Goal: Information Seeking & Learning: Learn about a topic

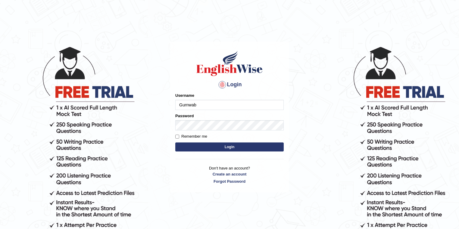
type input "Gurnwab"
drag, startPoint x: 217, startPoint y: 144, endPoint x: 219, endPoint y: 150, distance: 6.5
click at [218, 148] on button "Login" at bounding box center [229, 147] width 108 height 9
click at [219, 150] on button "Login" at bounding box center [229, 147] width 108 height 9
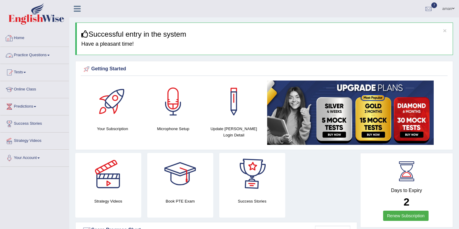
drag, startPoint x: 22, startPoint y: 39, endPoint x: 14, endPoint y: 61, distance: 24.0
click at [22, 39] on link "Home" at bounding box center [34, 37] width 69 height 15
click at [29, 53] on link "Practice Questions" at bounding box center [34, 54] width 69 height 15
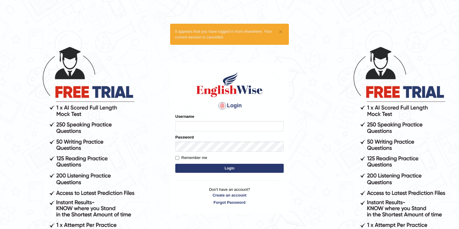
click at [189, 124] on input "Username" at bounding box center [229, 126] width 108 height 10
type input "Gurnwab"
click at [249, 167] on button "Login" at bounding box center [229, 168] width 108 height 9
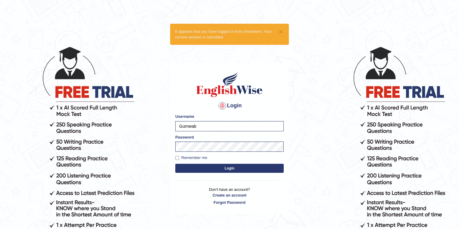
click at [238, 169] on button "Login" at bounding box center [229, 168] width 108 height 9
click at [237, 169] on button "Login" at bounding box center [229, 168] width 108 height 9
click at [236, 169] on button "Login" at bounding box center [229, 168] width 108 height 9
click at [213, 169] on button "Login" at bounding box center [229, 168] width 108 height 9
click at [214, 167] on button "Login" at bounding box center [229, 168] width 108 height 9
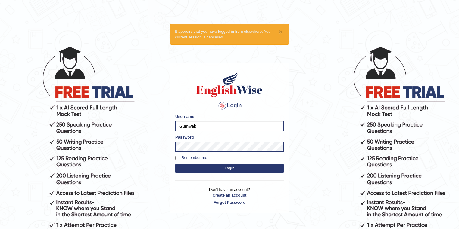
click at [228, 153] on form "Please fix the following errors: Username Gurnwab Password Remember me Login" at bounding box center [229, 144] width 108 height 61
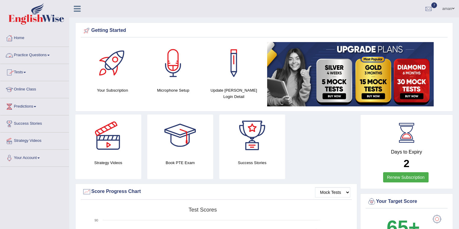
click at [26, 55] on link "Practice Questions" at bounding box center [34, 54] width 69 height 15
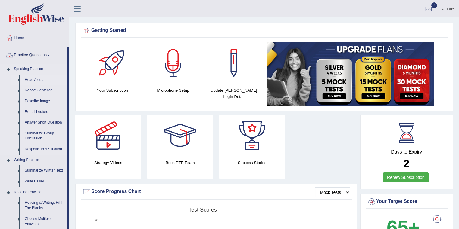
click at [38, 80] on link "Read Aloud" at bounding box center [44, 80] width 45 height 11
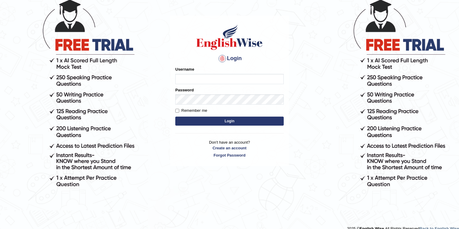
scroll to position [55, 0]
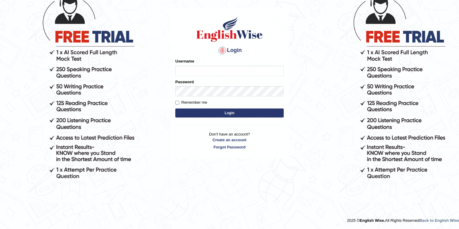
click at [181, 72] on input "Username" at bounding box center [229, 71] width 108 height 10
type input "Gurnwab"
drag, startPoint x: 177, startPoint y: 104, endPoint x: 186, endPoint y: 108, distance: 9.8
click at [177, 104] on input "Remember me" at bounding box center [177, 103] width 4 height 4
checkbox input "true"
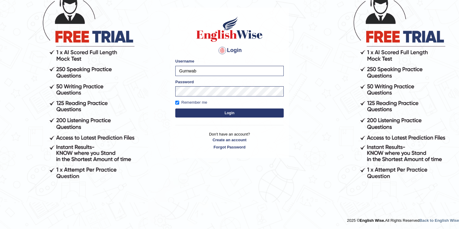
click at [198, 117] on button "Login" at bounding box center [229, 113] width 108 height 9
click at [212, 113] on button "Login" at bounding box center [229, 113] width 108 height 9
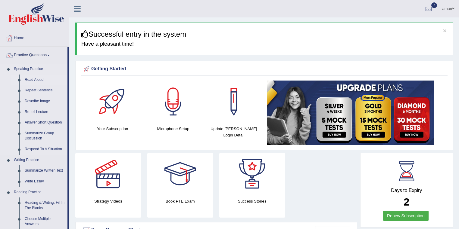
click at [34, 80] on link "Read Aloud" at bounding box center [44, 80] width 45 height 11
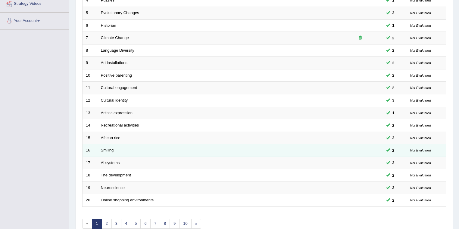
scroll to position [167, 0]
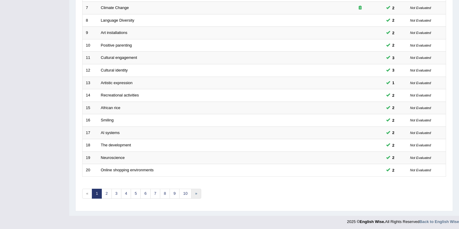
click at [194, 194] on link "»" at bounding box center [196, 194] width 10 height 10
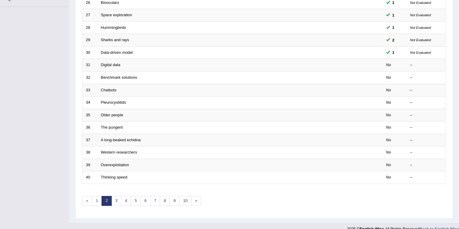
scroll to position [167, 0]
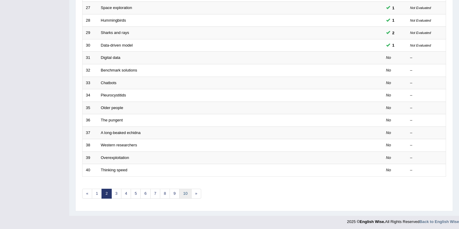
click at [187, 194] on link "10" at bounding box center [185, 194] width 12 height 10
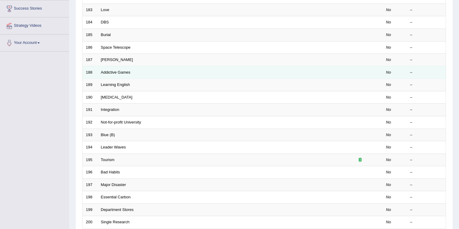
scroll to position [120, 0]
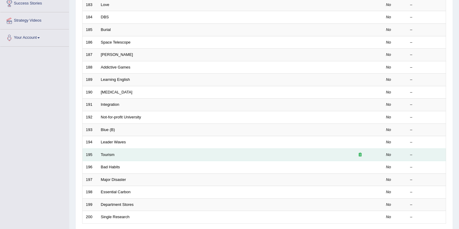
click at [106, 156] on td "Tourism" at bounding box center [218, 155] width 240 height 13
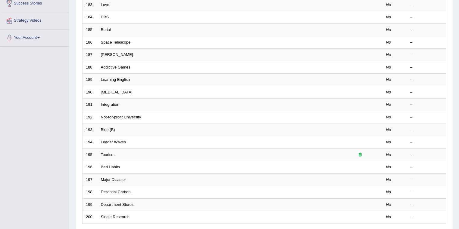
click at [55, 152] on div "Toggle navigation Home Practice Questions Speaking Practice Read Aloud Repeat S…" at bounding box center [229, 78] width 459 height 396
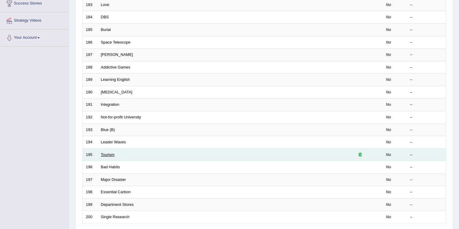
click at [105, 154] on link "Tourism" at bounding box center [108, 155] width 14 height 5
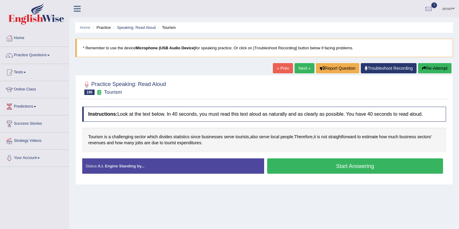
click at [308, 164] on button "Start Answering" at bounding box center [355, 166] width 176 height 15
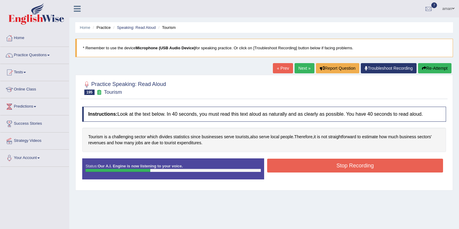
click at [311, 163] on button "Stop Recording" at bounding box center [355, 166] width 176 height 14
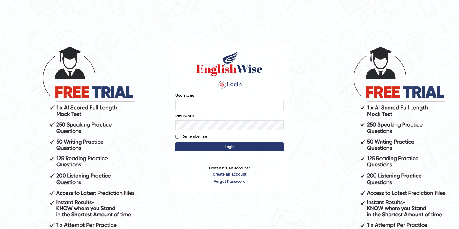
type input "Gurnwab"
click at [226, 148] on button "Login" at bounding box center [229, 147] width 108 height 9
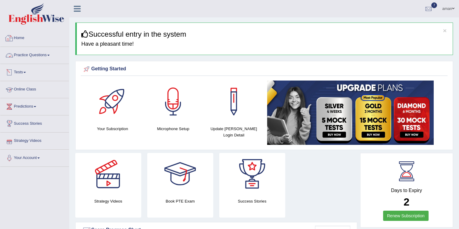
click at [29, 56] on link "Practice Questions" at bounding box center [34, 54] width 69 height 15
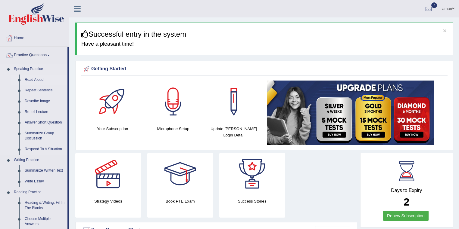
click at [36, 80] on link "Read Aloud" at bounding box center [44, 80] width 45 height 11
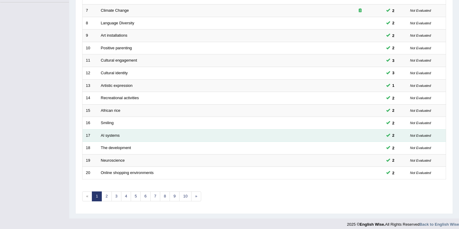
scroll to position [167, 0]
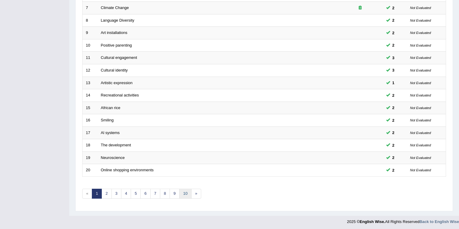
click at [182, 193] on link "10" at bounding box center [185, 194] width 12 height 10
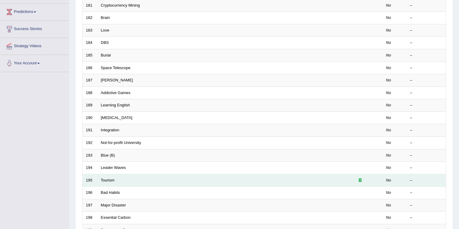
scroll to position [96, 0]
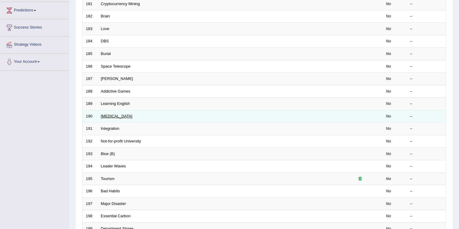
click at [109, 116] on link "Medical Test" at bounding box center [117, 116] width 32 height 5
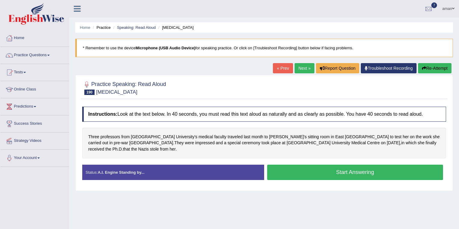
click at [319, 168] on button "Start Answering" at bounding box center [355, 172] width 176 height 15
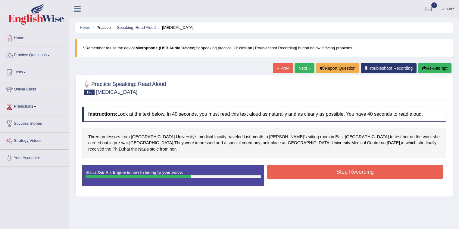
click at [323, 165] on button "Stop Recording" at bounding box center [355, 172] width 176 height 14
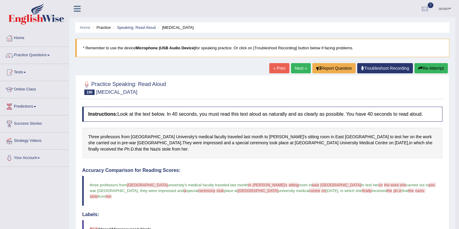
click at [294, 68] on link "Next »" at bounding box center [301, 68] width 20 height 10
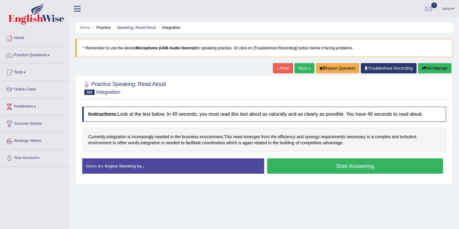
click at [318, 166] on button "Start Answering" at bounding box center [355, 166] width 176 height 15
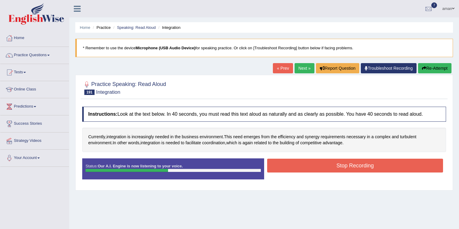
click at [327, 165] on button "Stop Recording" at bounding box center [355, 166] width 176 height 14
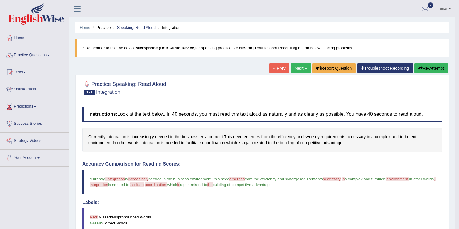
click at [302, 70] on link "Next »" at bounding box center [301, 68] width 20 height 10
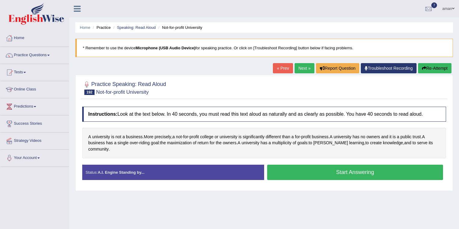
click at [347, 165] on button "Start Answering" at bounding box center [355, 172] width 176 height 15
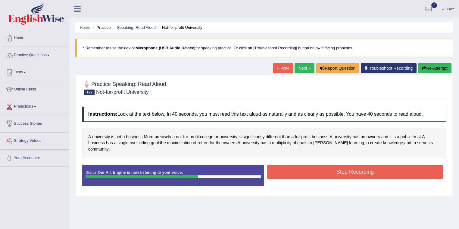
click at [347, 165] on button "Stop Recording" at bounding box center [355, 172] width 176 height 14
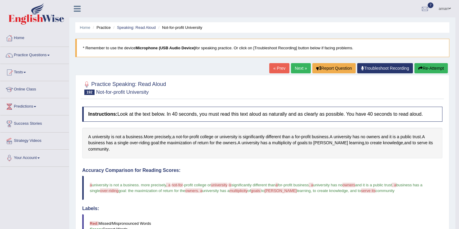
click at [299, 71] on link "Next »" at bounding box center [301, 68] width 20 height 10
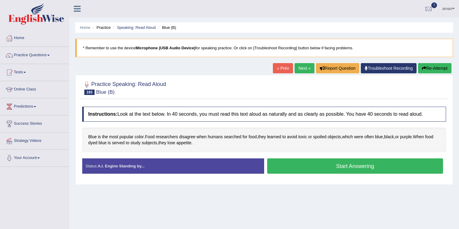
click at [336, 170] on button "Start Answering" at bounding box center [355, 166] width 176 height 15
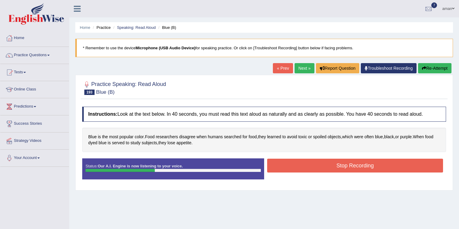
click at [336, 170] on button "Stop Recording" at bounding box center [355, 166] width 176 height 14
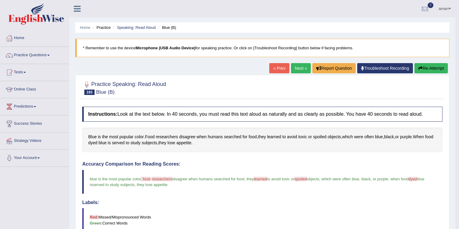
click at [301, 65] on link "Next »" at bounding box center [301, 68] width 20 height 10
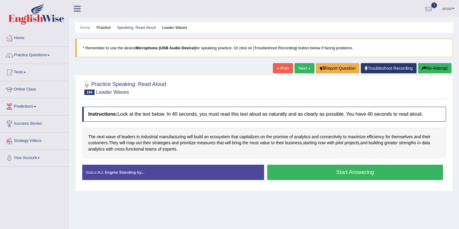
click at [353, 176] on button "Start Answering" at bounding box center [355, 172] width 176 height 15
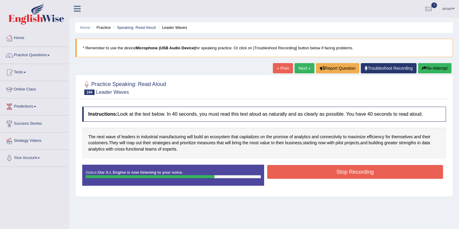
click at [351, 167] on button "Stop Recording" at bounding box center [355, 172] width 176 height 14
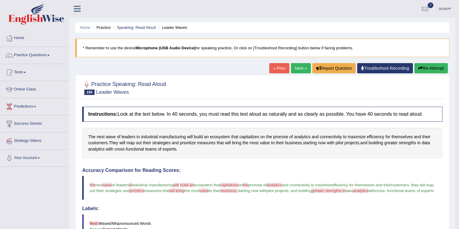
click at [301, 69] on link "Next »" at bounding box center [301, 68] width 20 height 10
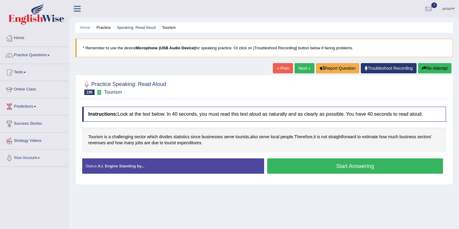
click at [320, 167] on button "Start Answering" at bounding box center [355, 166] width 176 height 15
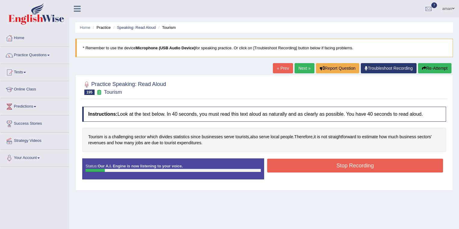
click at [303, 68] on link "Next »" at bounding box center [305, 68] width 20 height 10
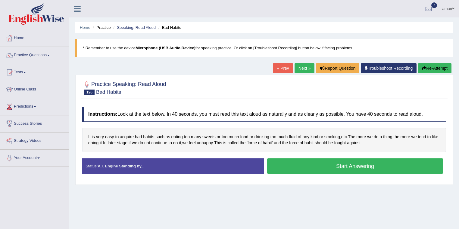
click at [322, 169] on button "Start Answering" at bounding box center [355, 166] width 176 height 15
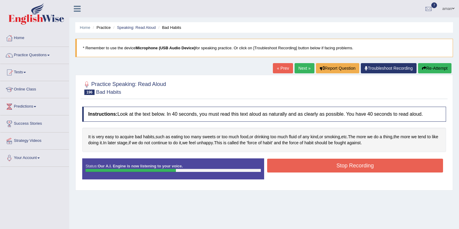
click at [322, 169] on button "Stop Recording" at bounding box center [355, 166] width 176 height 14
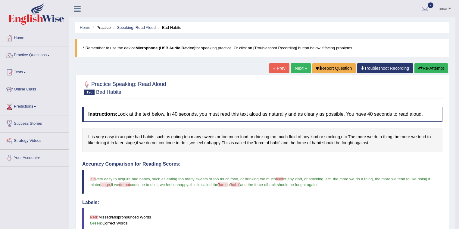
click at [295, 65] on link "Next »" at bounding box center [301, 68] width 20 height 10
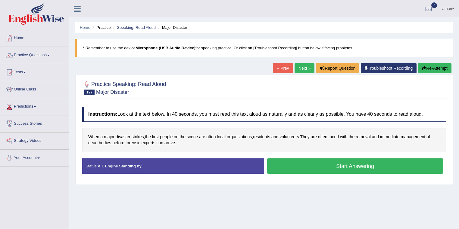
click at [349, 167] on button "Start Answering" at bounding box center [355, 166] width 176 height 15
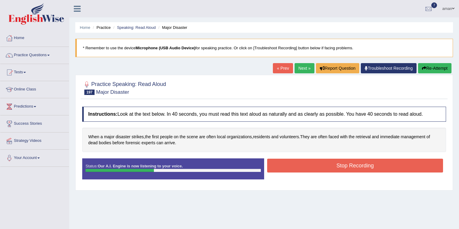
click at [348, 167] on button "Stop Recording" at bounding box center [355, 166] width 176 height 14
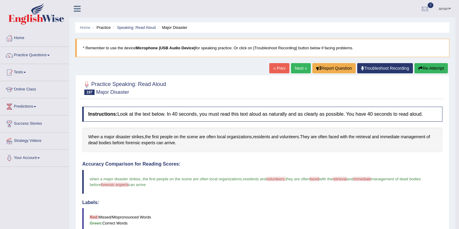
click at [296, 69] on link "Next »" at bounding box center [301, 68] width 20 height 10
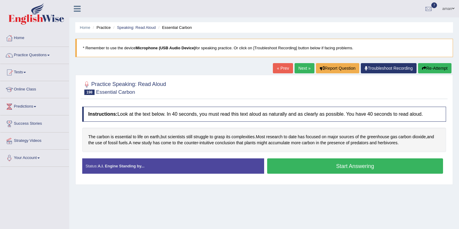
click at [330, 166] on button "Start Answering" at bounding box center [355, 166] width 176 height 15
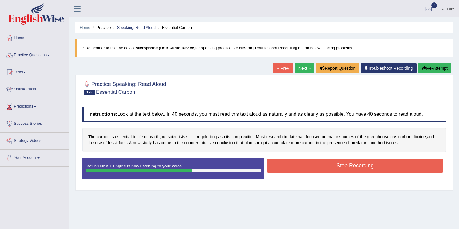
click at [348, 166] on button "Stop Recording" at bounding box center [355, 166] width 176 height 14
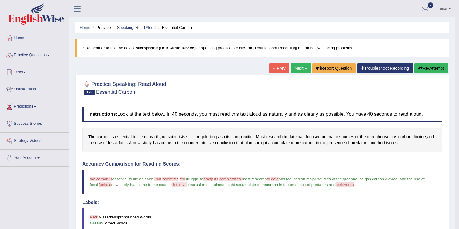
click at [16, 53] on link "Practice Questions" at bounding box center [34, 54] width 69 height 15
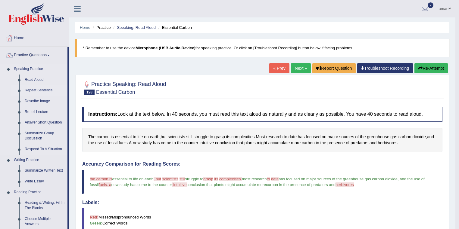
click at [40, 91] on link "Repeat Sentence" at bounding box center [44, 90] width 45 height 11
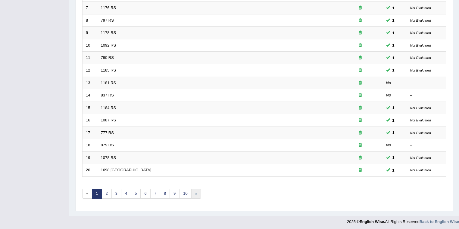
click at [198, 191] on link "»" at bounding box center [196, 194] width 10 height 10
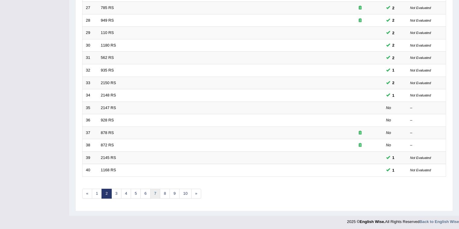
click at [154, 194] on link "7" at bounding box center [155, 194] width 10 height 10
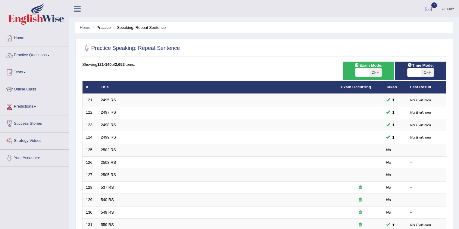
click at [105, 98] on link "2495 RS" at bounding box center [108, 100] width 15 height 5
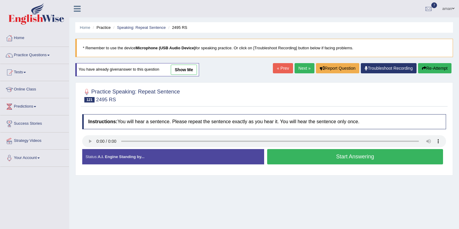
click at [361, 155] on button "Start Answering" at bounding box center [355, 156] width 176 height 15
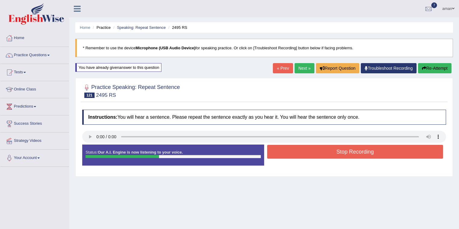
click at [335, 151] on button "Stop Recording" at bounding box center [355, 152] width 176 height 14
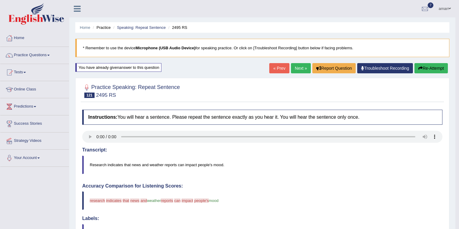
click at [295, 66] on link "Next »" at bounding box center [301, 68] width 20 height 10
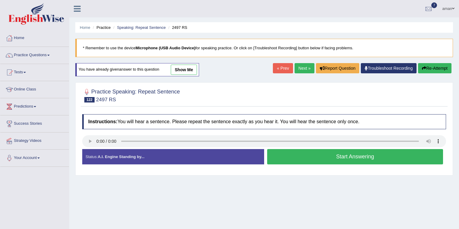
click at [366, 157] on button "Start Answering" at bounding box center [355, 156] width 176 height 15
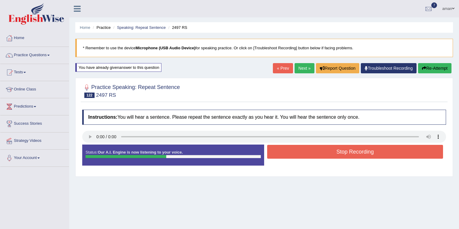
click at [362, 153] on button "Stop Recording" at bounding box center [355, 152] width 176 height 14
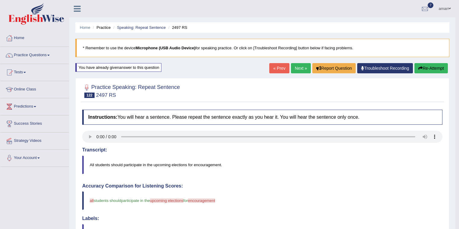
click at [298, 71] on link "Next »" at bounding box center [301, 68] width 20 height 10
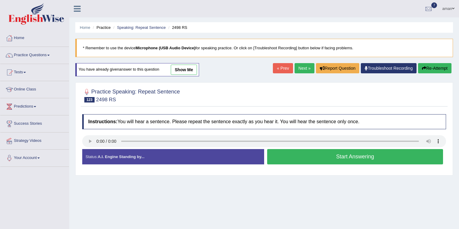
click at [332, 154] on button "Start Answering" at bounding box center [355, 156] width 176 height 15
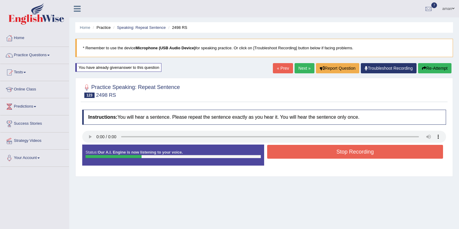
click at [336, 154] on button "Stop Recording" at bounding box center [355, 152] width 176 height 14
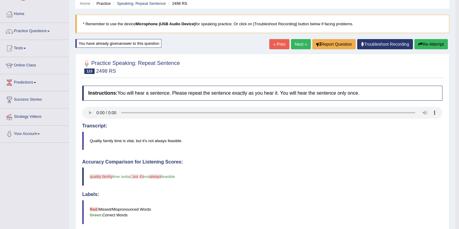
scroll to position [24, 0]
click at [298, 41] on link "Next »" at bounding box center [301, 44] width 20 height 10
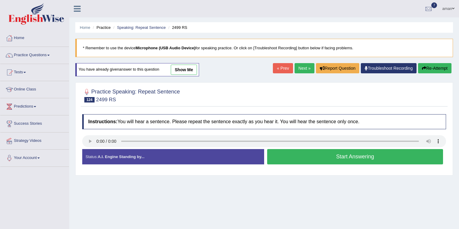
click at [362, 159] on button "Start Answering" at bounding box center [355, 156] width 176 height 15
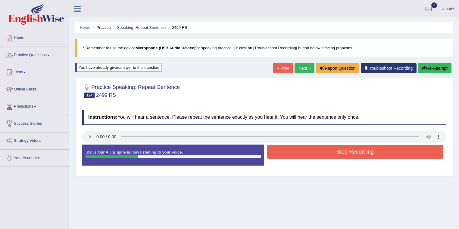
click at [363, 159] on div "Stop Recording" at bounding box center [355, 152] width 182 height 15
click at [341, 155] on button "Stop Recording" at bounding box center [355, 152] width 176 height 14
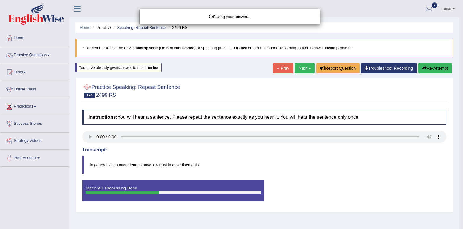
click at [25, 54] on div "Saving your answer..." at bounding box center [231, 114] width 463 height 229
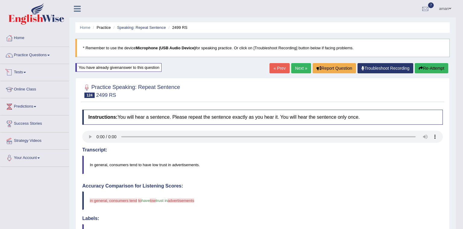
click at [23, 73] on div "Updating answer..." at bounding box center [231, 114] width 463 height 229
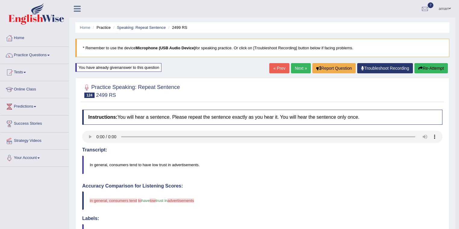
click at [21, 71] on link "Tests" at bounding box center [34, 71] width 69 height 15
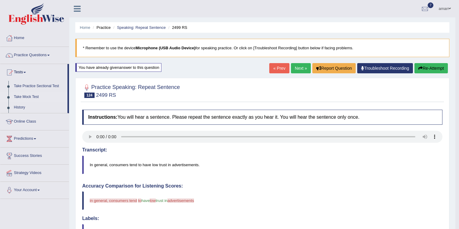
click at [33, 96] on link "Take Mock Test" at bounding box center [39, 97] width 56 height 11
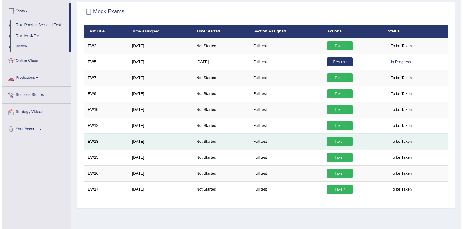
scroll to position [63, 0]
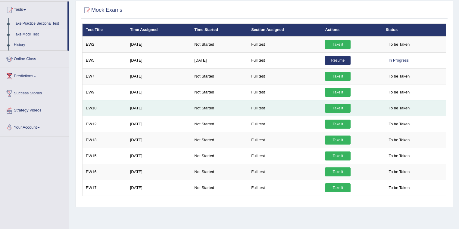
click at [334, 110] on link "Take it" at bounding box center [338, 108] width 26 height 9
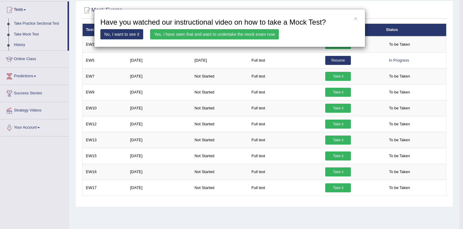
click at [262, 36] on link "Yes, I have seen that and want to undertake the mock exam now" at bounding box center [214, 34] width 129 height 10
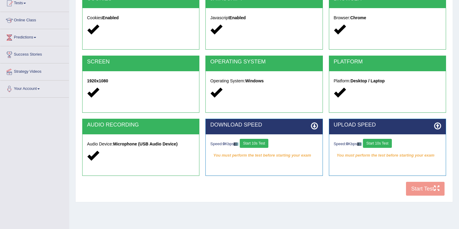
scroll to position [72, 0]
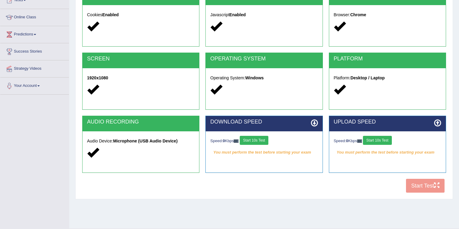
click at [254, 140] on button "Start 10s Test" at bounding box center [254, 140] width 29 height 9
click at [382, 142] on button "Start 10s Test" at bounding box center [377, 140] width 29 height 9
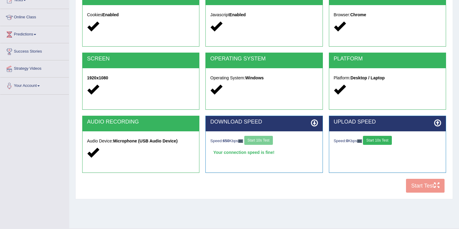
drag, startPoint x: 382, startPoint y: 142, endPoint x: 385, endPoint y: 146, distance: 4.8
click at [384, 145] on div "Speed: 0 Kbps Start 10s Test" at bounding box center [388, 141] width 108 height 11
click at [383, 137] on button "Start 10s Test" at bounding box center [383, 140] width 29 height 9
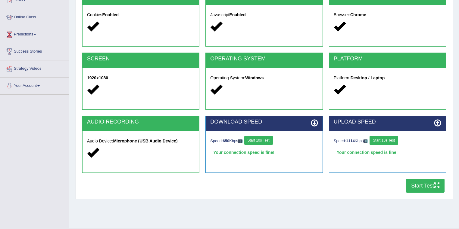
click at [383, 138] on button "Start 10s Test" at bounding box center [383, 140] width 29 height 9
click at [429, 185] on button "Start Test" at bounding box center [425, 186] width 39 height 14
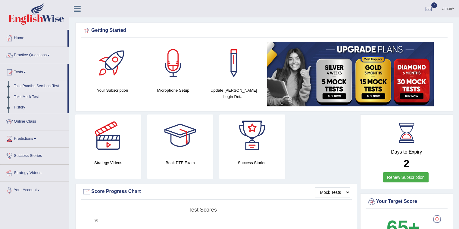
click at [33, 86] on link "Take Practice Sectional Test" at bounding box center [39, 86] width 56 height 11
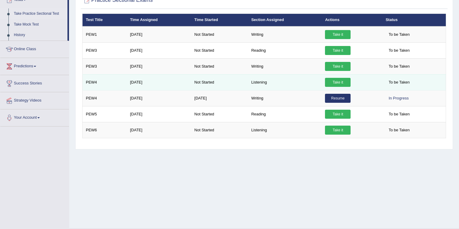
scroll to position [63, 0]
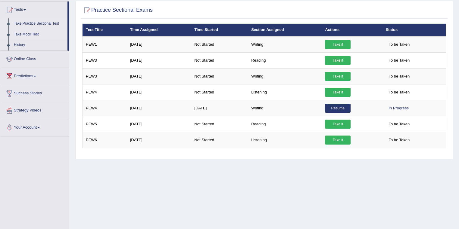
click at [23, 36] on link "Take Mock Test" at bounding box center [39, 34] width 56 height 11
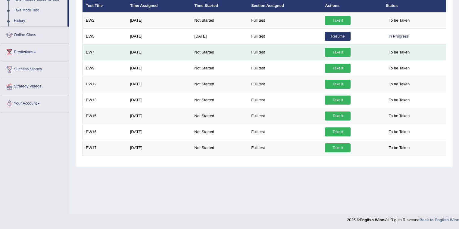
click at [335, 52] on link "Take it" at bounding box center [338, 52] width 26 height 9
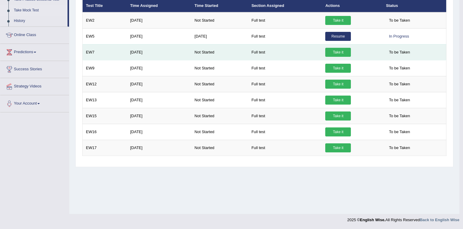
click at [335, 52] on div "× Have you watched our instructional video on how to take a Mock Test? No, I wa…" at bounding box center [264, 81] width 367 height 165
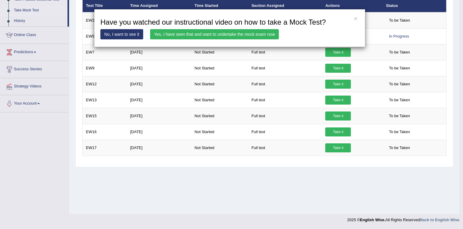
click at [189, 32] on link "Yes, I have seen that and want to undertake the mock exam now" at bounding box center [214, 34] width 129 height 10
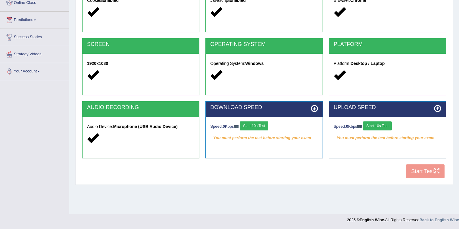
click at [264, 124] on button "Start 10s Test" at bounding box center [254, 126] width 29 height 9
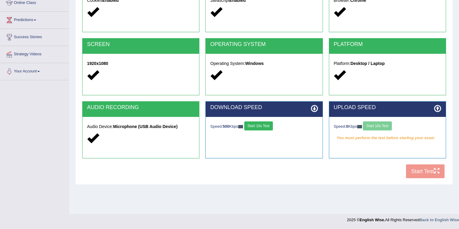
drag, startPoint x: 264, startPoint y: 124, endPoint x: 275, endPoint y: 130, distance: 12.6
click at [272, 129] on button "Start 10s Test" at bounding box center [258, 126] width 29 height 9
click at [385, 125] on button "Start 10s Test" at bounding box center [377, 126] width 29 height 9
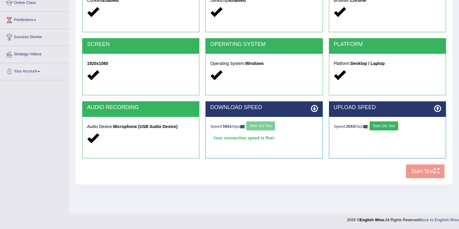
click at [385, 125] on button "Start 10s Test" at bounding box center [383, 126] width 29 height 9
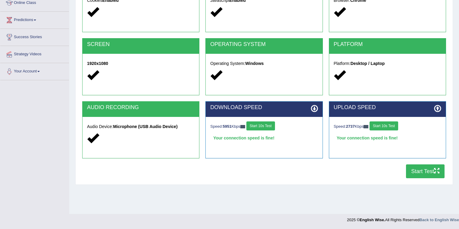
click at [421, 171] on button "Start Test" at bounding box center [425, 172] width 39 height 14
click at [406, 165] on button "Start Test" at bounding box center [425, 172] width 39 height 14
click at [420, 170] on button "Start Test" at bounding box center [425, 172] width 39 height 14
click at [424, 169] on button "Start Test" at bounding box center [425, 172] width 39 height 14
click at [412, 167] on button "Start Test" at bounding box center [425, 172] width 39 height 14
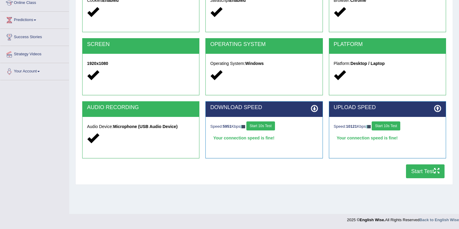
click at [416, 169] on button "Start Test" at bounding box center [425, 172] width 39 height 14
click at [417, 173] on button "Start Test" at bounding box center [425, 172] width 39 height 14
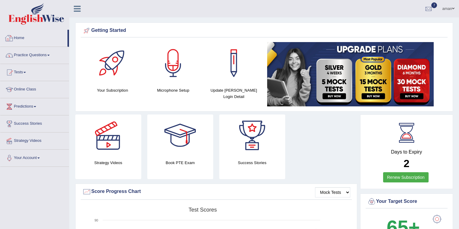
click at [19, 38] on link "Home" at bounding box center [33, 37] width 67 height 15
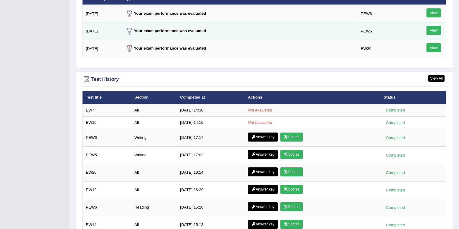
scroll to position [771, 0]
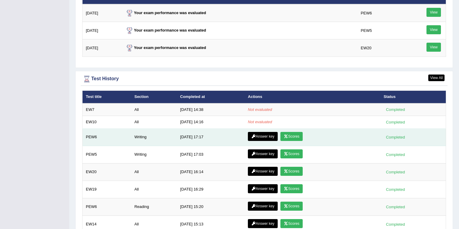
click at [296, 136] on link "Scores" at bounding box center [291, 136] width 22 height 9
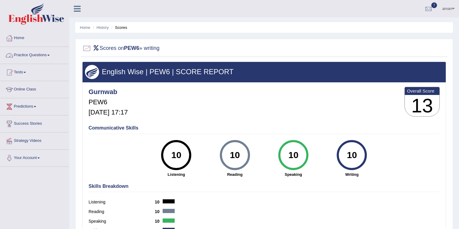
click at [35, 55] on link "Practice Questions" at bounding box center [34, 54] width 69 height 15
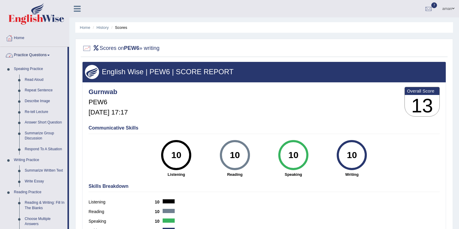
click at [35, 54] on link "Practice Questions" at bounding box center [33, 54] width 67 height 15
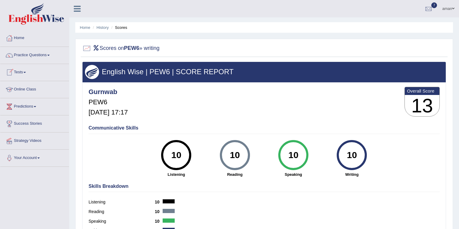
click at [22, 70] on link "Tests" at bounding box center [34, 71] width 69 height 15
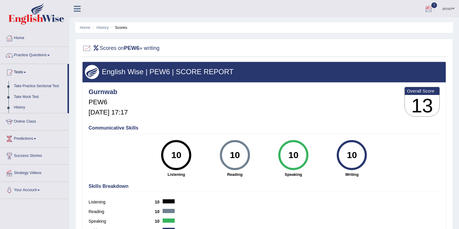
click at [427, 9] on div at bounding box center [428, 9] width 9 height 9
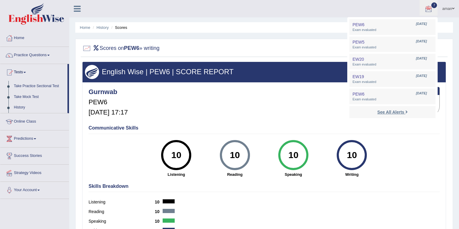
click at [387, 113] on strong "See All Alerts" at bounding box center [390, 112] width 27 height 5
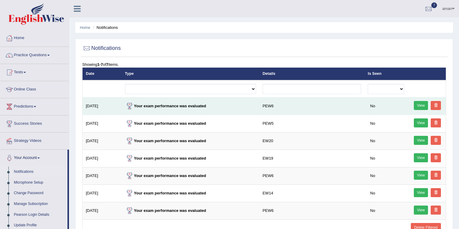
click at [435, 105] on span at bounding box center [436, 106] width 4 height 4
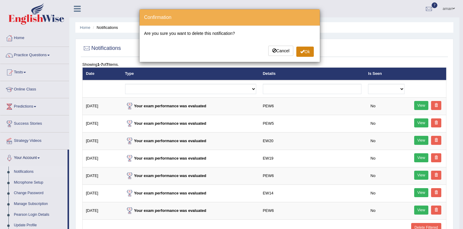
drag, startPoint x: 301, startPoint y: 49, endPoint x: 311, endPoint y: 58, distance: 13.7
click at [302, 50] on span at bounding box center [302, 51] width 4 height 4
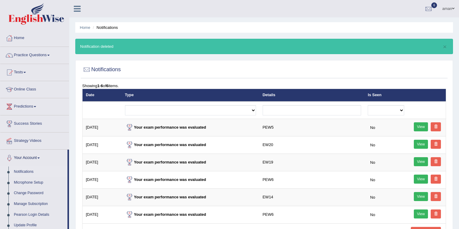
click at [436, 126] on span at bounding box center [436, 127] width 4 height 4
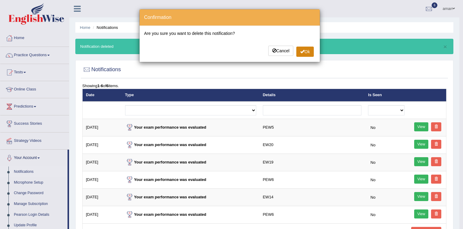
click at [306, 52] on button "Ok" at bounding box center [304, 52] width 17 height 10
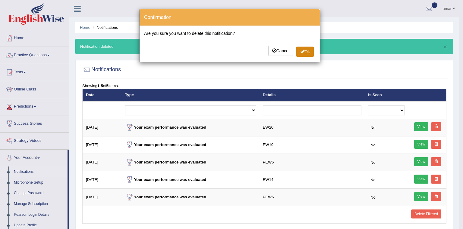
click at [303, 51] on span at bounding box center [302, 51] width 4 height 4
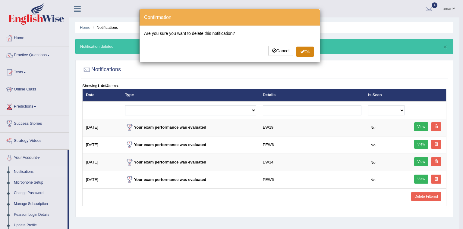
click at [307, 52] on button "Ok" at bounding box center [304, 52] width 17 height 10
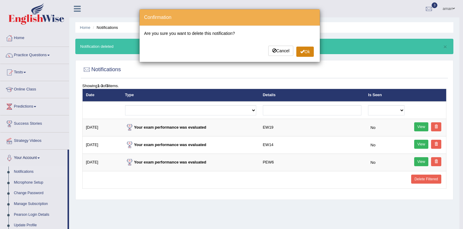
click at [302, 49] on span at bounding box center [302, 51] width 4 height 4
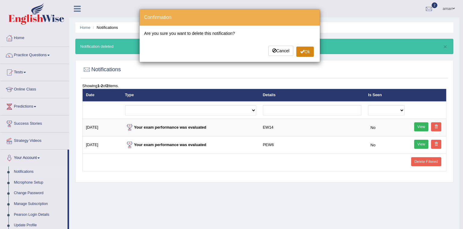
click at [306, 50] on button "Ok" at bounding box center [304, 52] width 17 height 10
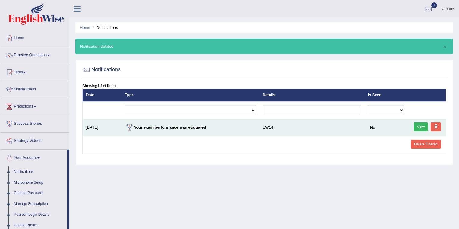
click at [432, 128] on link at bounding box center [436, 127] width 10 height 9
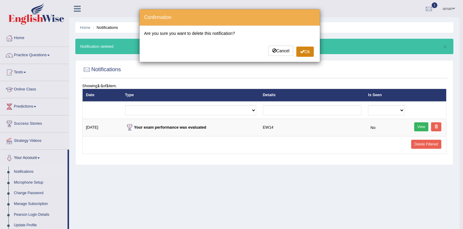
click at [298, 51] on button "Ok" at bounding box center [304, 52] width 17 height 10
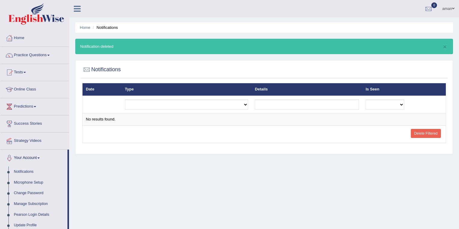
click at [429, 133] on link "Delete Filtered" at bounding box center [426, 133] width 30 height 9
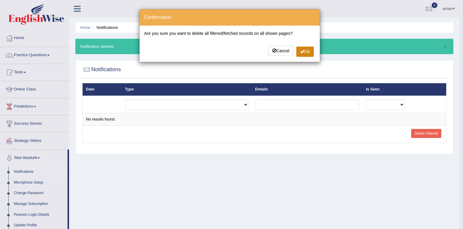
click at [310, 51] on button "Ok" at bounding box center [304, 52] width 17 height 10
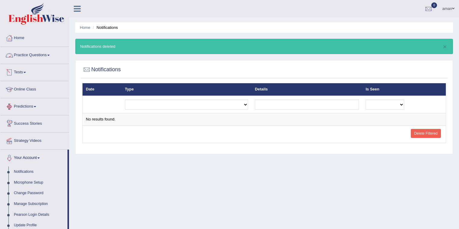
click at [24, 57] on link "Practice Questions" at bounding box center [34, 54] width 69 height 15
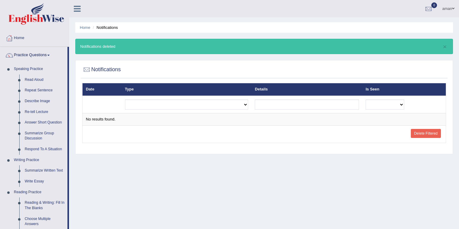
click at [21, 35] on link "Home" at bounding box center [34, 37] width 69 height 15
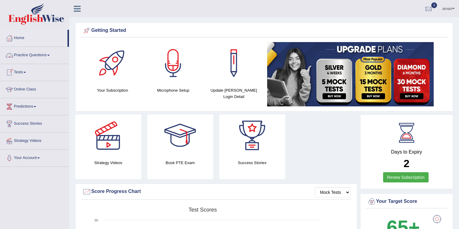
click at [17, 71] on link "Tests" at bounding box center [34, 71] width 69 height 15
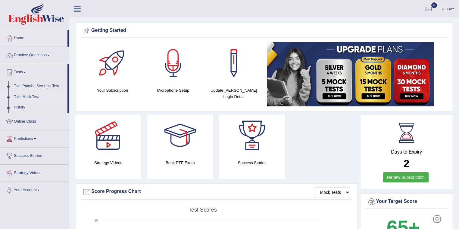
click at [33, 97] on link "Take Mock Test" at bounding box center [39, 97] width 56 height 11
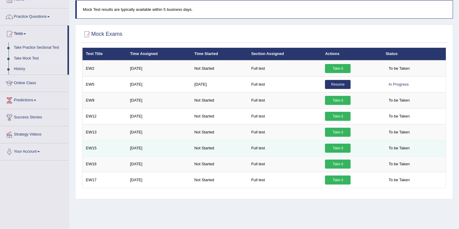
click at [334, 149] on link "Take it" at bounding box center [338, 148] width 26 height 9
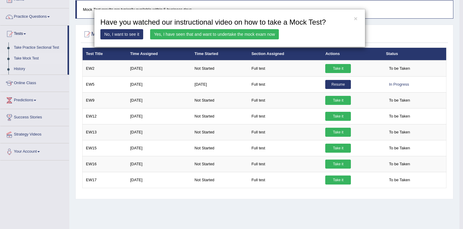
click at [260, 34] on link "Yes, I have seen that and want to undertake the mock exam now" at bounding box center [214, 34] width 129 height 10
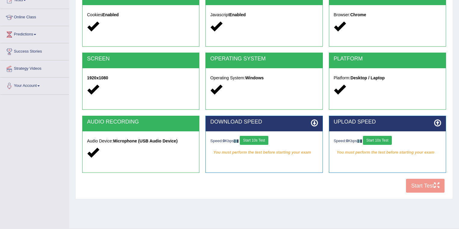
scroll to position [72, 0]
click at [255, 140] on button "Start 10s Test" at bounding box center [254, 140] width 29 height 9
drag, startPoint x: 383, startPoint y: 140, endPoint x: 380, endPoint y: 140, distance: 3.6
click at [380, 140] on button "Start 10s Test" at bounding box center [377, 140] width 29 height 9
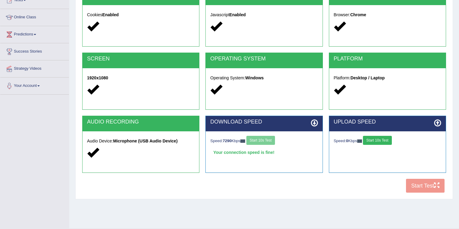
click at [380, 140] on button "Start 10s Test" at bounding box center [377, 140] width 29 height 9
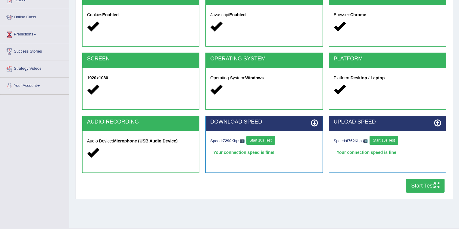
click at [421, 185] on button "Start Test" at bounding box center [425, 186] width 39 height 14
click at [413, 185] on button "Start Test" at bounding box center [425, 186] width 39 height 14
click at [416, 184] on button "Start Test" at bounding box center [425, 186] width 39 height 14
